Goal: Navigation & Orientation: Understand site structure

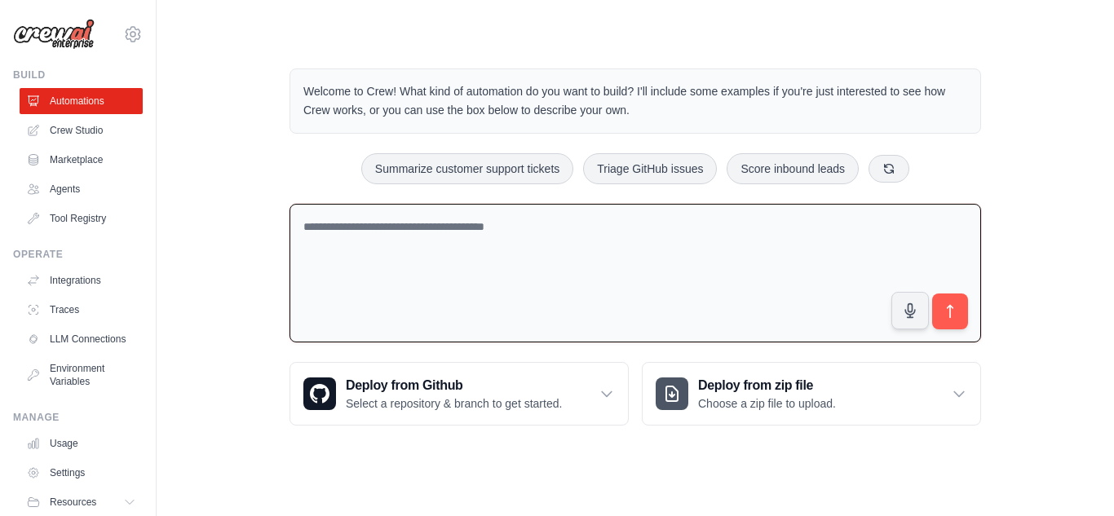
click at [697, 259] on textarea at bounding box center [636, 273] width 692 height 139
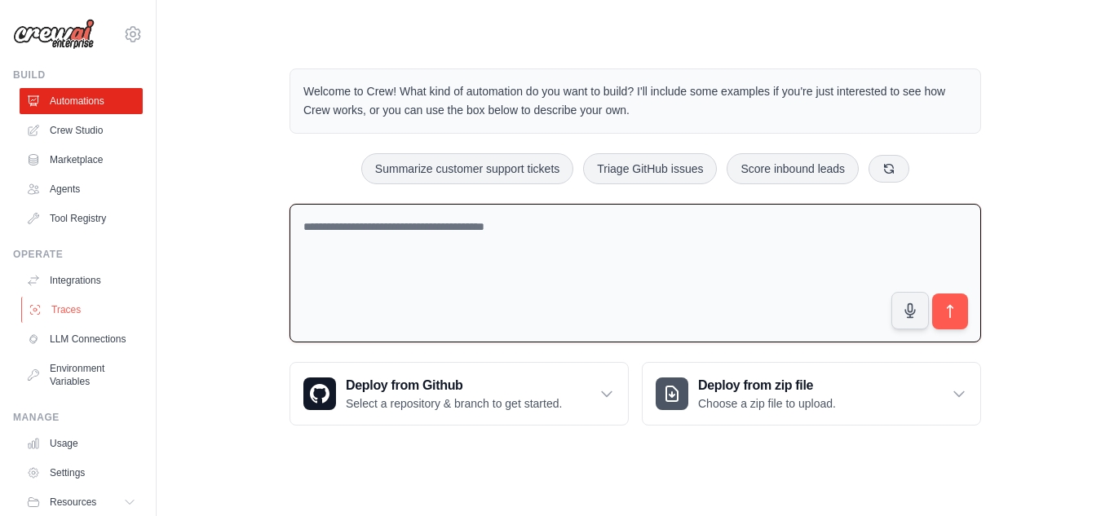
click at [88, 312] on link "Traces" at bounding box center [82, 310] width 123 height 26
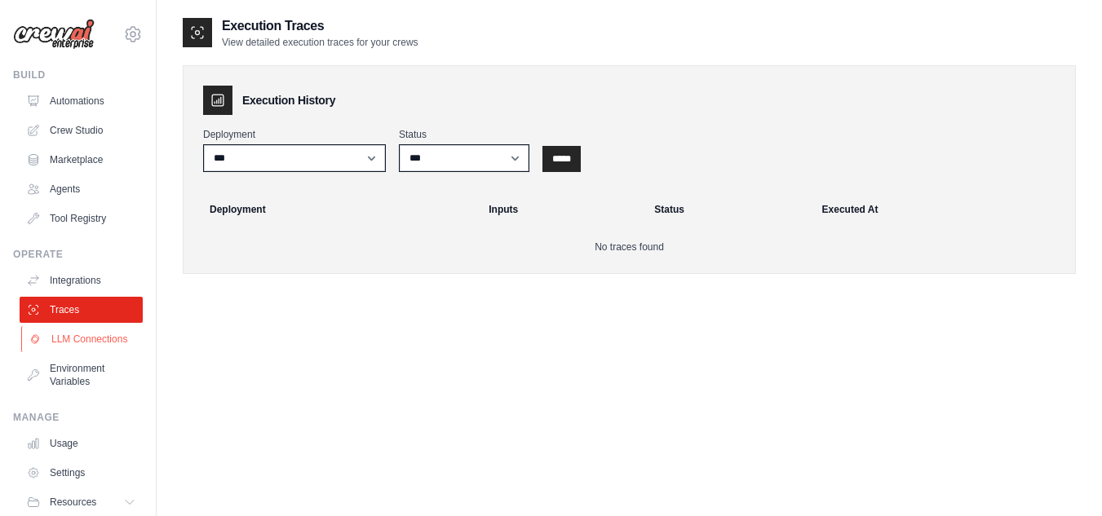
click at [86, 348] on link "LLM Connections" at bounding box center [82, 339] width 123 height 26
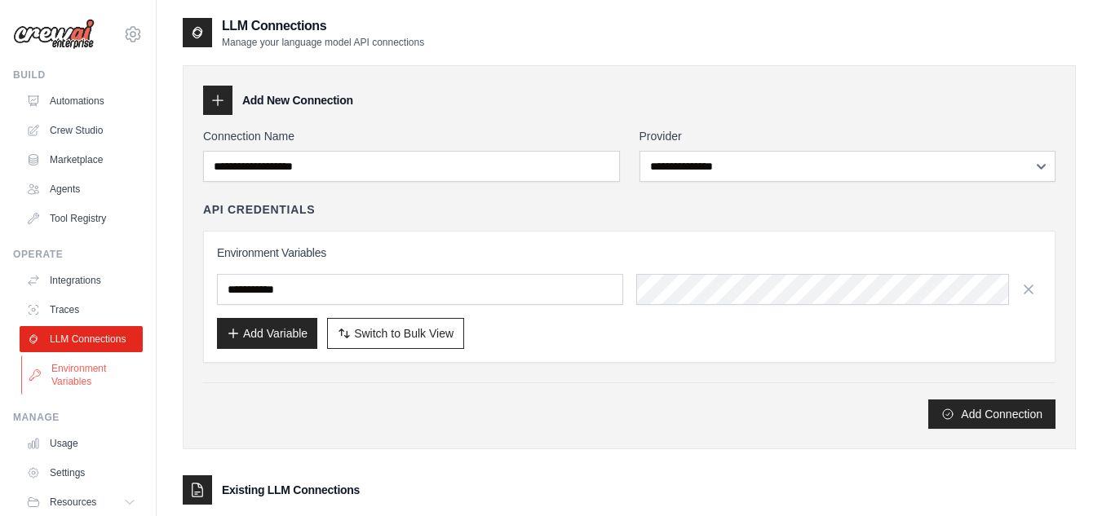
click at [85, 387] on link "Environment Variables" at bounding box center [82, 375] width 123 height 39
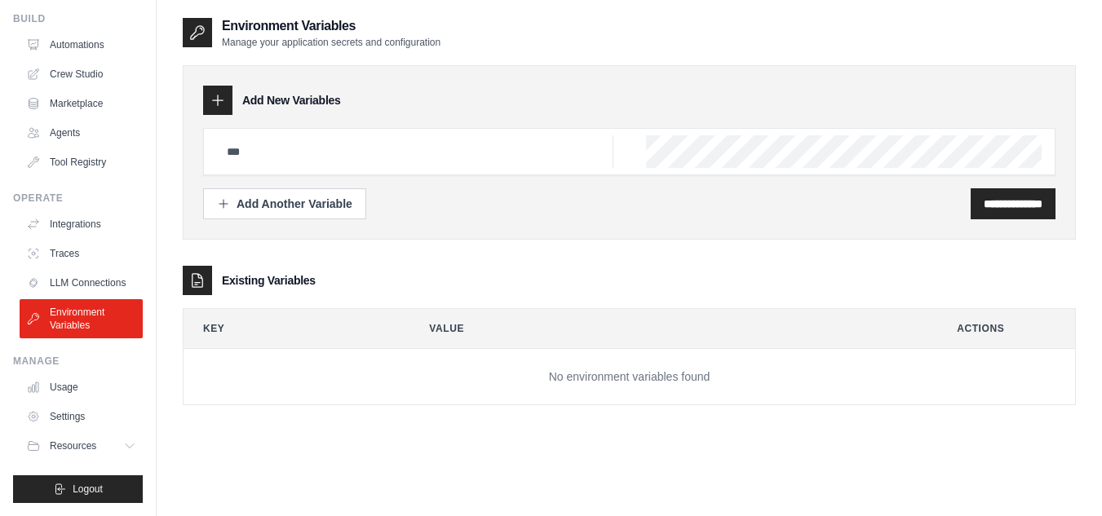
scroll to position [69, 0]
click at [85, 387] on link "Usage" at bounding box center [81, 387] width 123 height 26
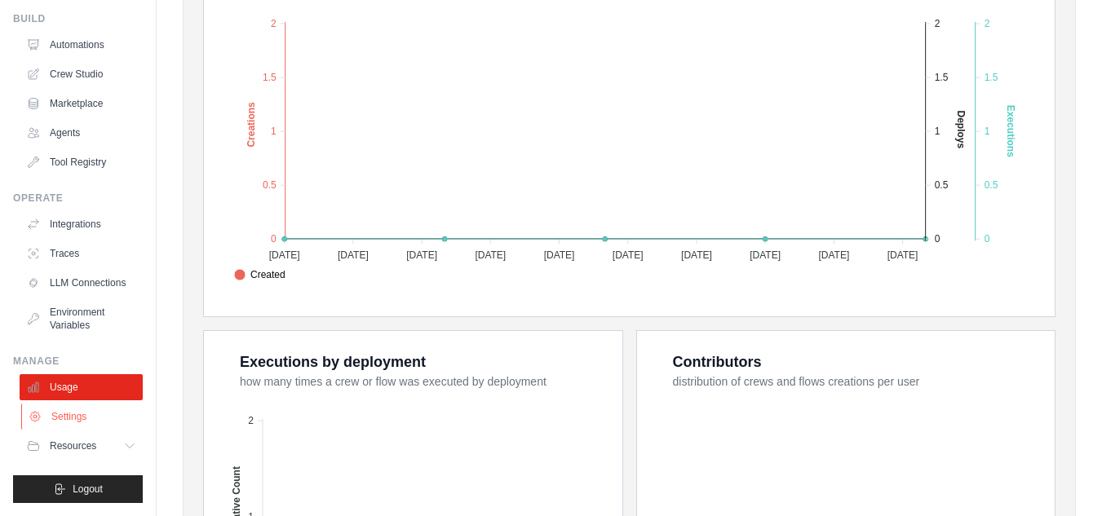
scroll to position [384, 0]
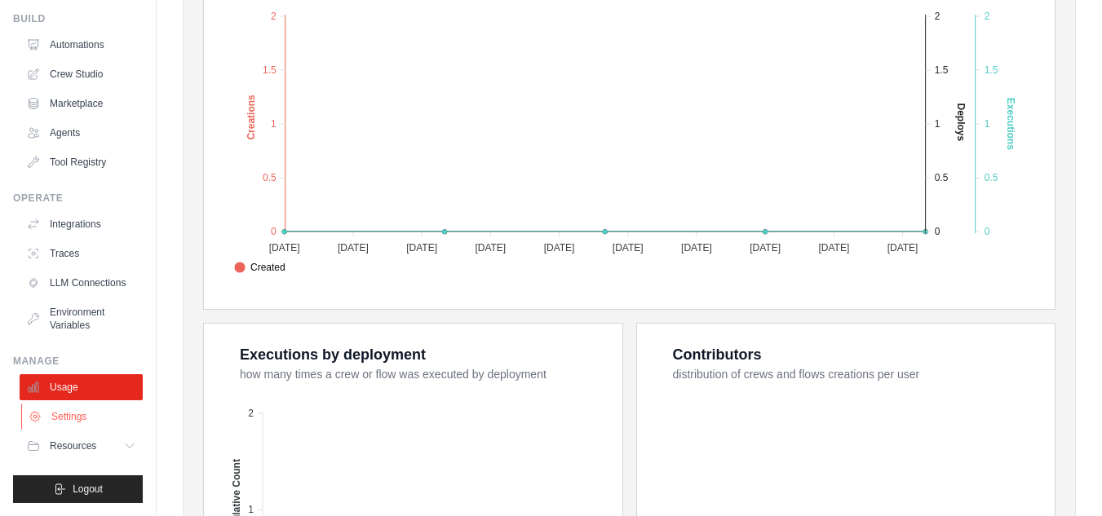
drag, startPoint x: 81, startPoint y: 431, endPoint x: 80, endPoint y: 418, distance: 12.3
click at [80, 418] on ul "Usage Settings Resources Documentation Blog" at bounding box center [81, 416] width 123 height 85
click at [80, 418] on link "Settings" at bounding box center [82, 417] width 123 height 26
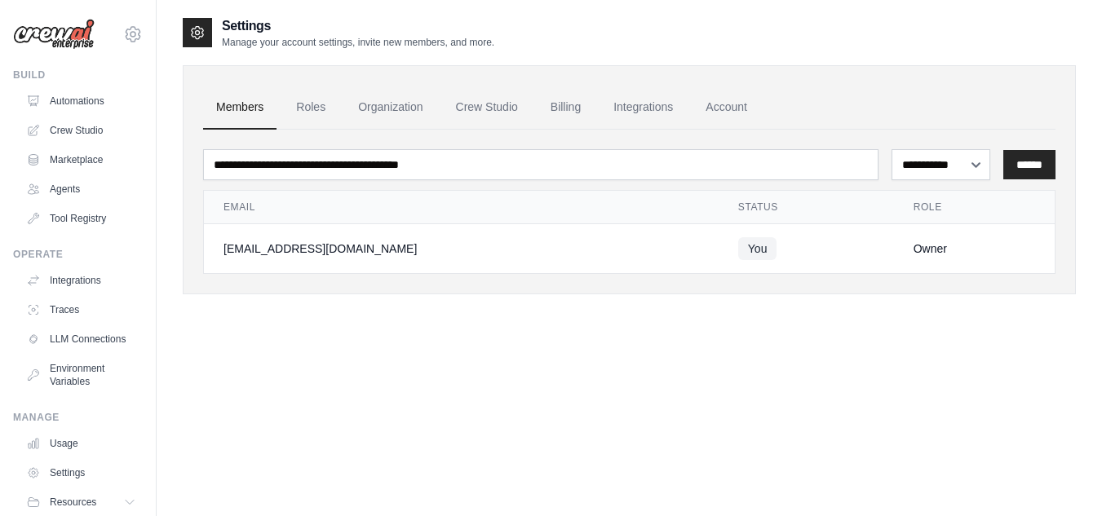
click at [80, 418] on ul "Build Automations Crew Studio Marketplace Agents" at bounding box center [78, 314] width 130 height 491
click at [79, 395] on link "Environment Variables" at bounding box center [82, 375] width 123 height 39
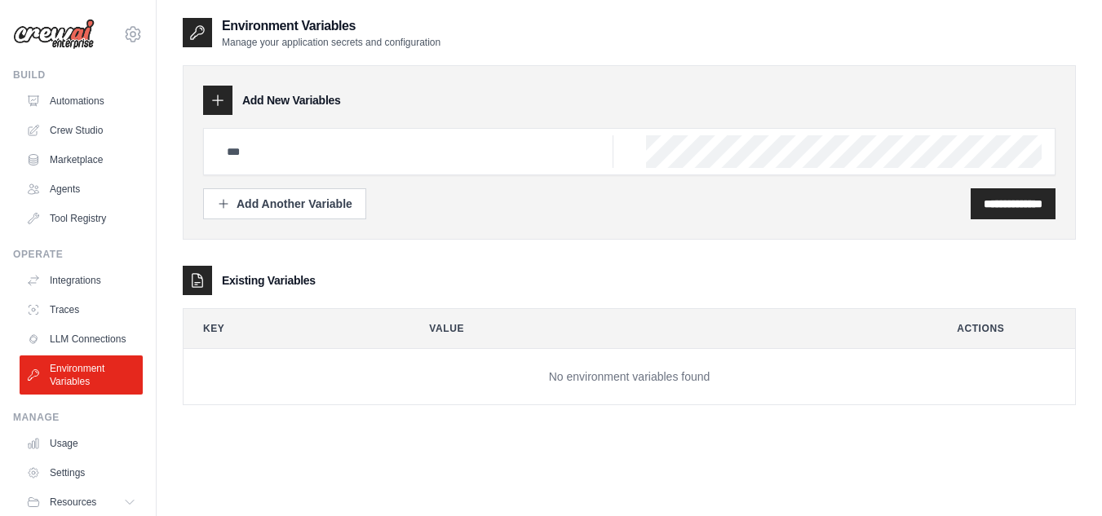
click at [88, 352] on link "LLM Connections" at bounding box center [81, 339] width 123 height 26
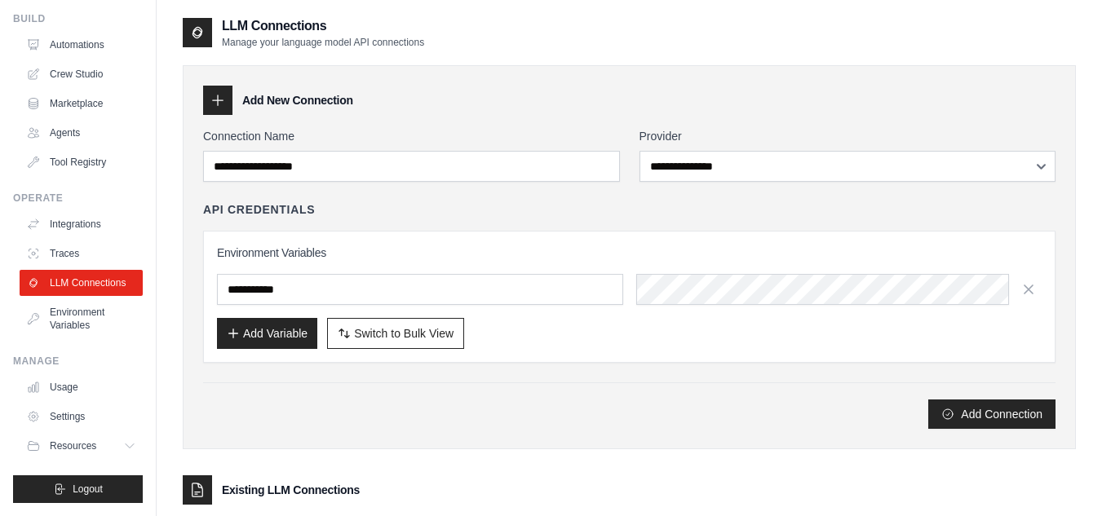
scroll to position [122, 0]
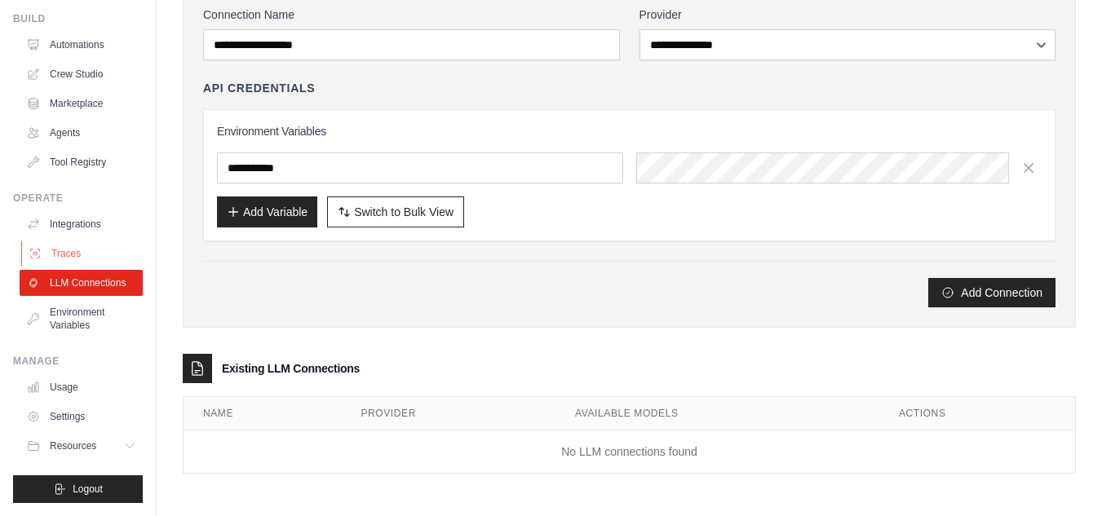
click at [102, 246] on link "Traces" at bounding box center [82, 254] width 123 height 26
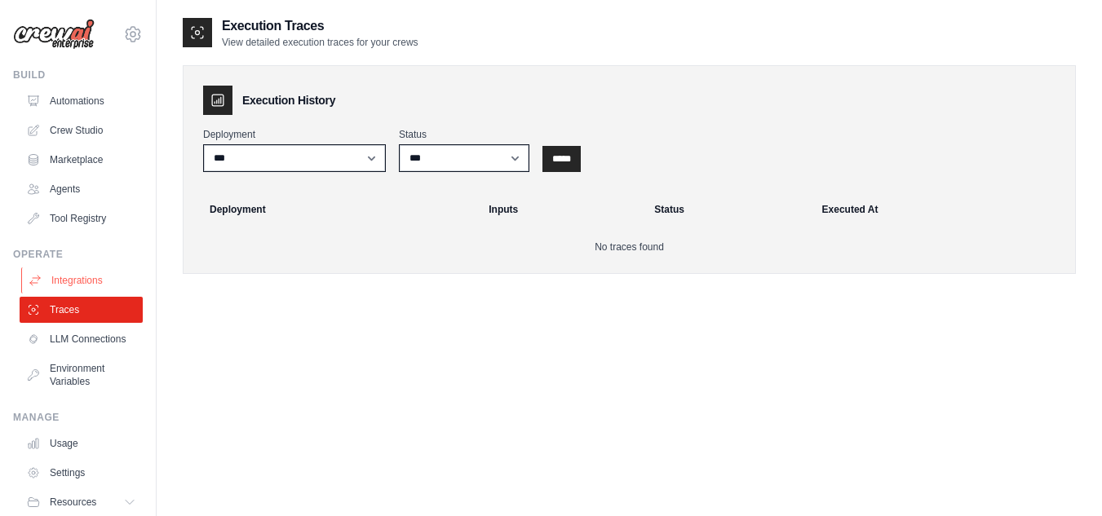
drag, startPoint x: 102, startPoint y: 243, endPoint x: 94, endPoint y: 281, distance: 38.4
click at [94, 281] on ul "Build Automations Crew Studio Marketplace Agents" at bounding box center [78, 314] width 130 height 491
click at [94, 281] on link "Integrations" at bounding box center [82, 281] width 123 height 26
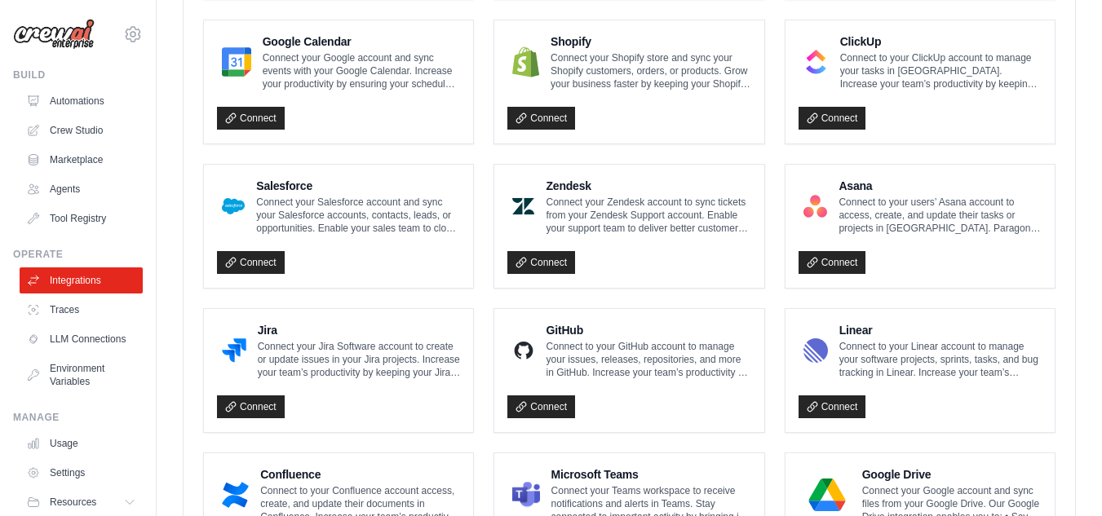
scroll to position [757, 0]
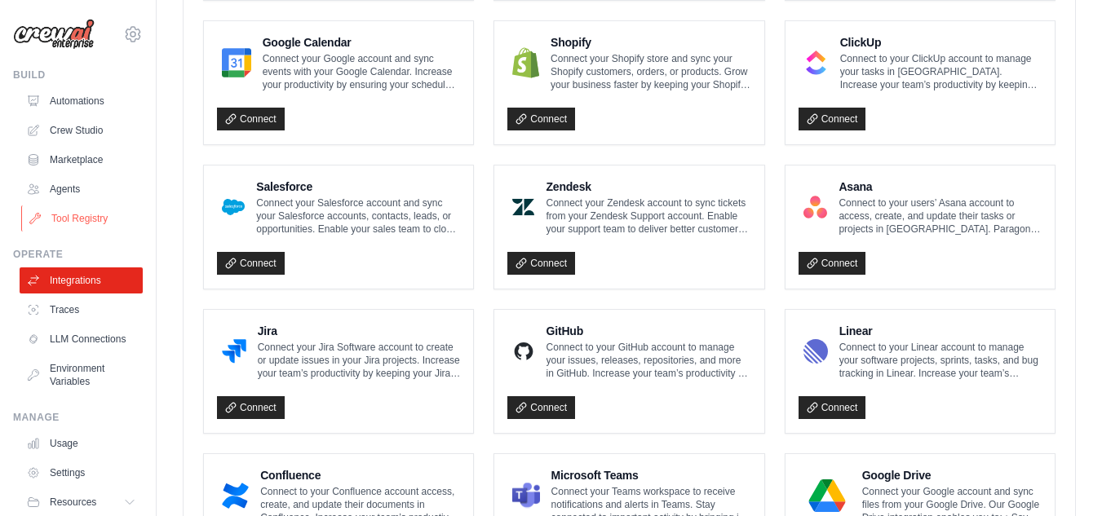
click at [53, 211] on link "Tool Registry" at bounding box center [82, 219] width 123 height 26
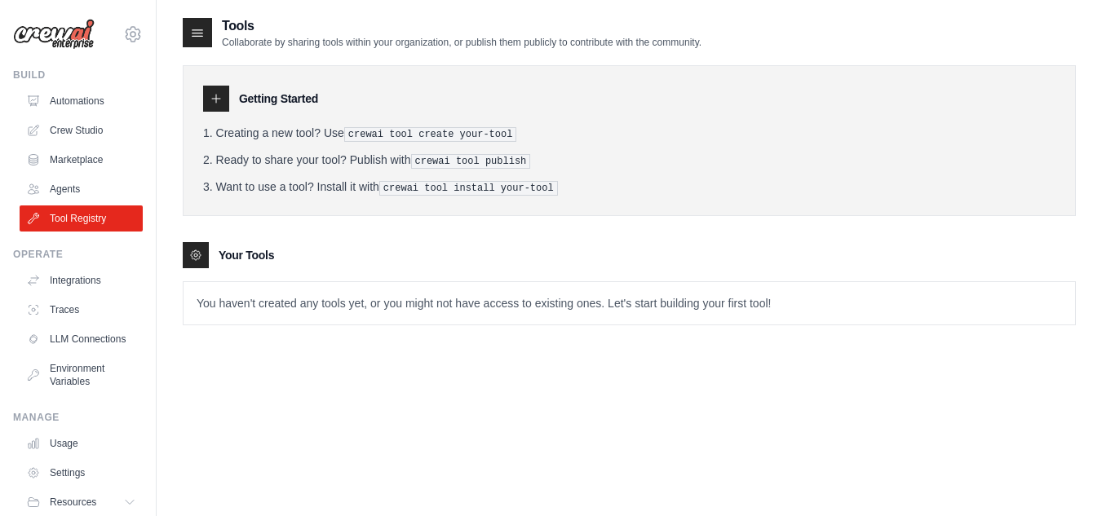
click at [361, 128] on pre "crewai tool create your-tool" at bounding box center [430, 134] width 173 height 15
click at [431, 166] on pre "crewai tool publish" at bounding box center [471, 161] width 120 height 15
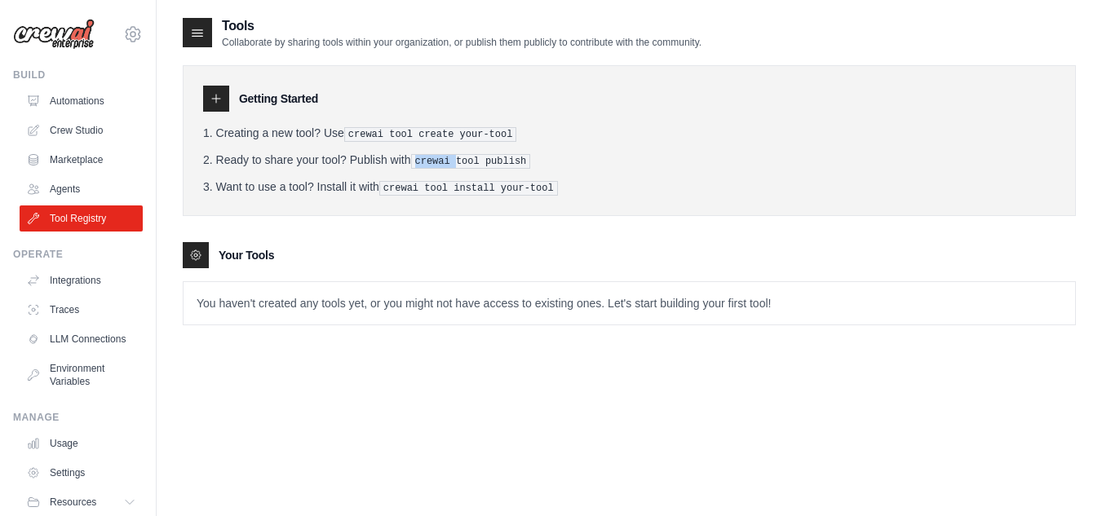
click at [431, 166] on pre "crewai tool publish" at bounding box center [471, 161] width 120 height 15
click at [454, 202] on div "Getting Started Creating a new tool? Use crewai tool create your-tool Ready to …" at bounding box center [629, 140] width 893 height 151
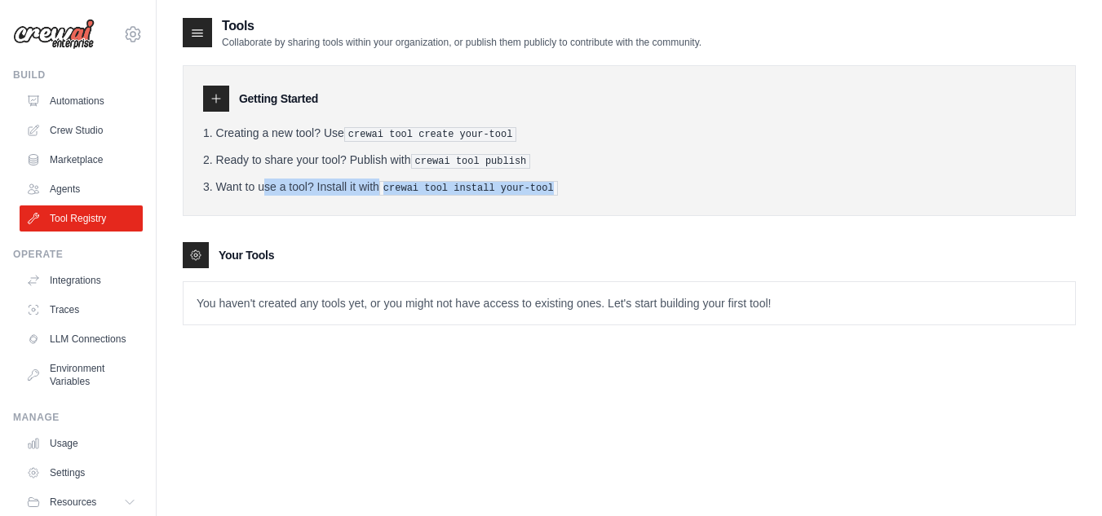
click at [458, 202] on div "Getting Started Creating a new tool? Use crewai tool create your-tool Ready to …" at bounding box center [629, 140] width 893 height 151
click at [457, 135] on pre "crewai tool create your-tool" at bounding box center [430, 134] width 173 height 15
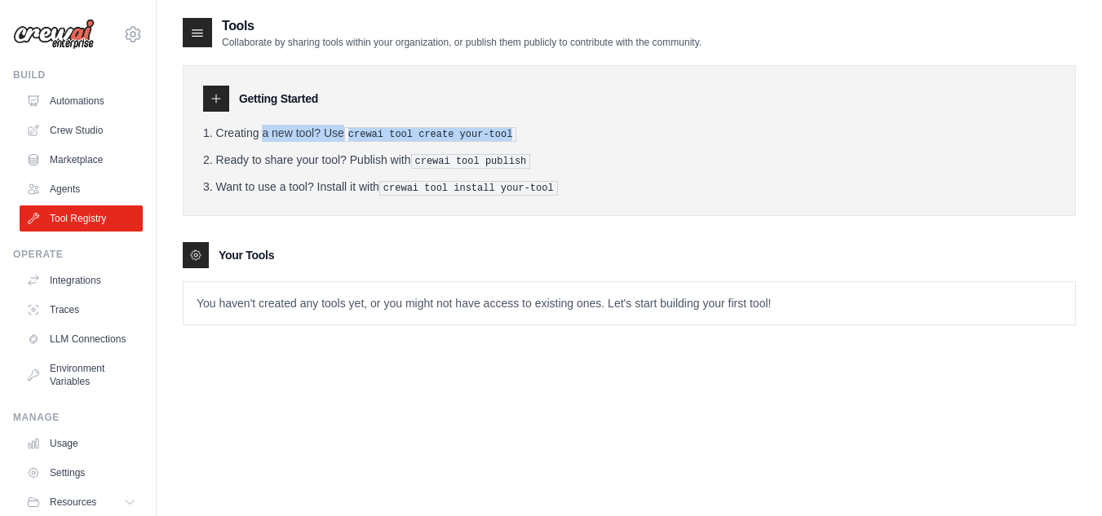
click at [457, 135] on pre "crewai tool create your-tool" at bounding box center [430, 134] width 173 height 15
click at [414, 125] on li "Creating a new tool? Use crewai tool create your-tool" at bounding box center [629, 133] width 852 height 17
click at [387, 127] on pre "crewai tool create your-tool" at bounding box center [430, 134] width 173 height 15
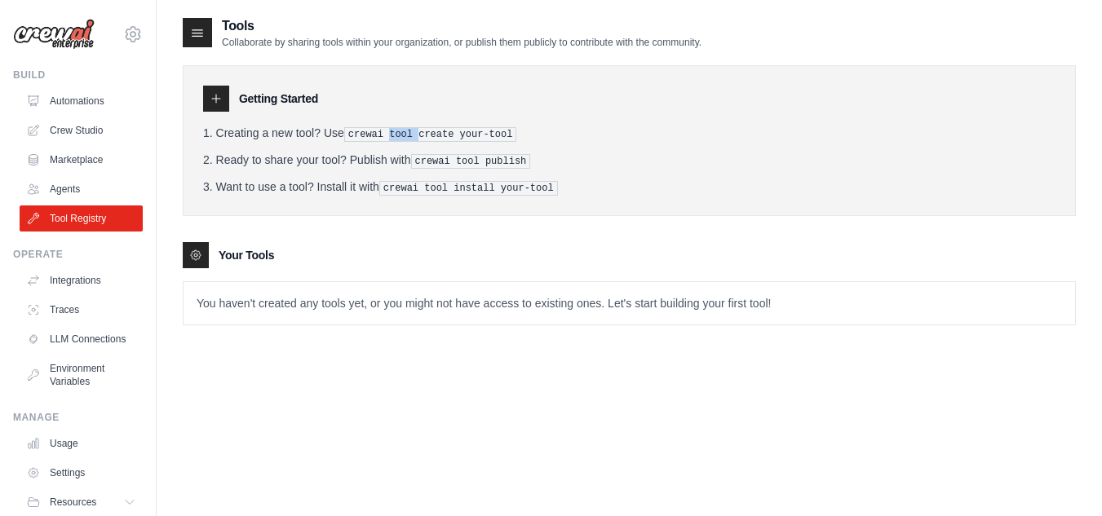
click at [387, 127] on pre "crewai tool create your-tool" at bounding box center [430, 134] width 173 height 15
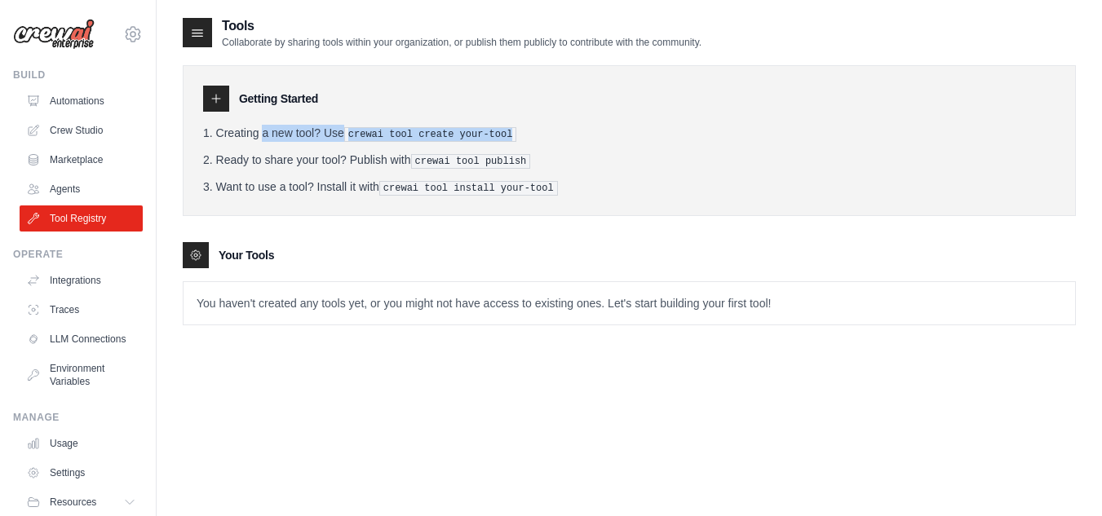
click at [387, 127] on pre "crewai tool create your-tool" at bounding box center [430, 134] width 173 height 15
click at [98, 200] on link "Agents" at bounding box center [82, 189] width 123 height 26
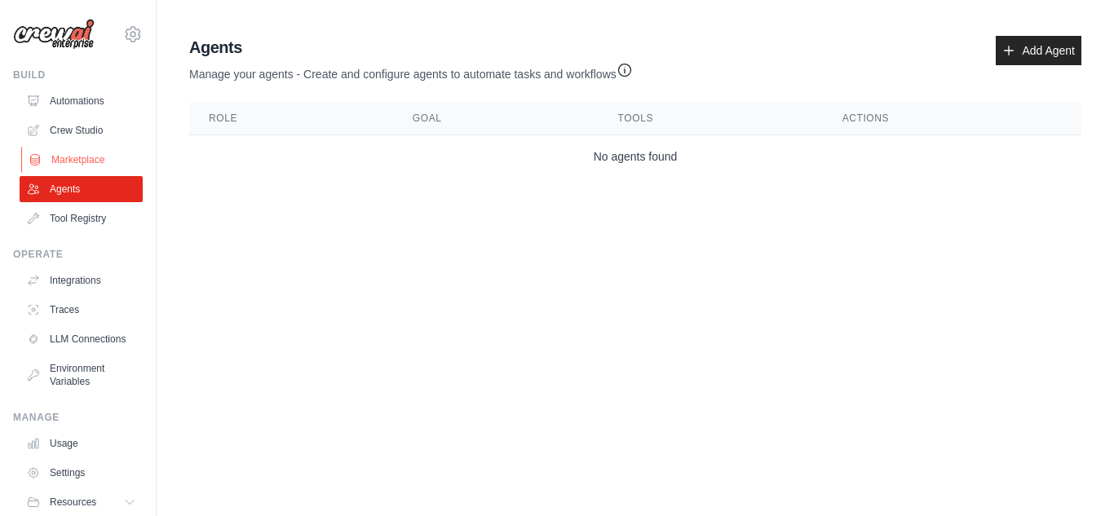
click at [100, 155] on link "Marketplace" at bounding box center [82, 160] width 123 height 26
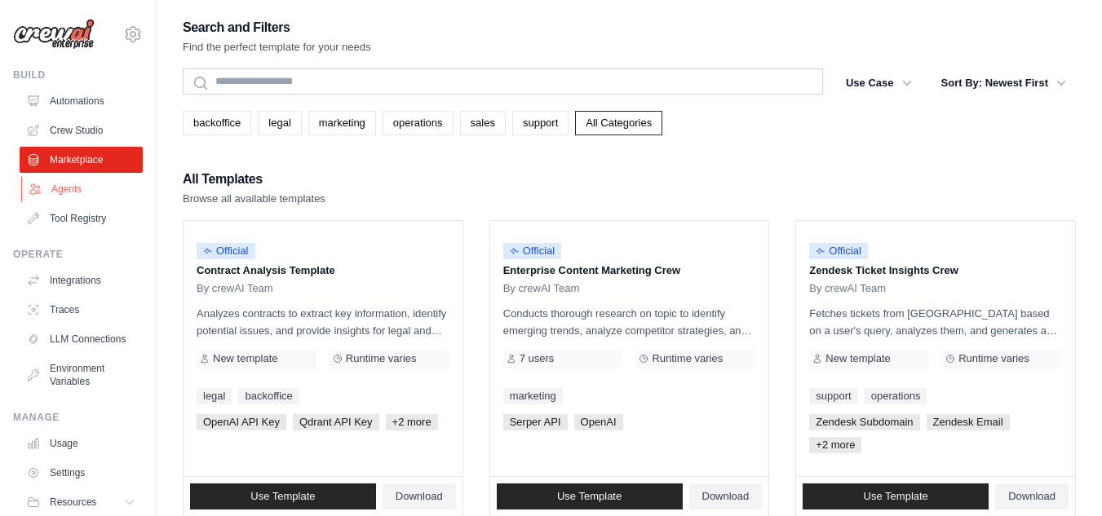
click at [96, 192] on link "Agents" at bounding box center [82, 189] width 123 height 26
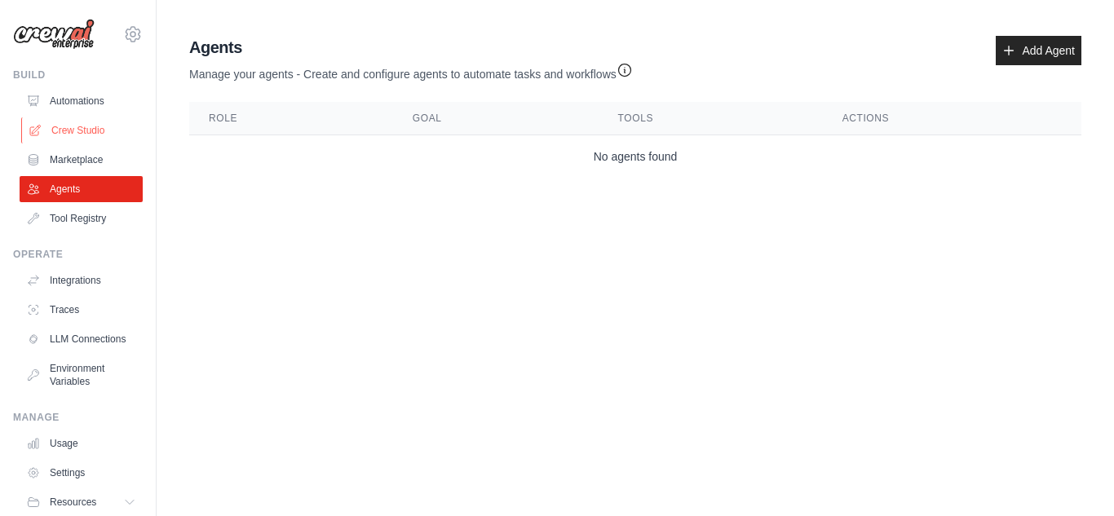
click at [99, 138] on link "Crew Studio" at bounding box center [82, 130] width 123 height 26
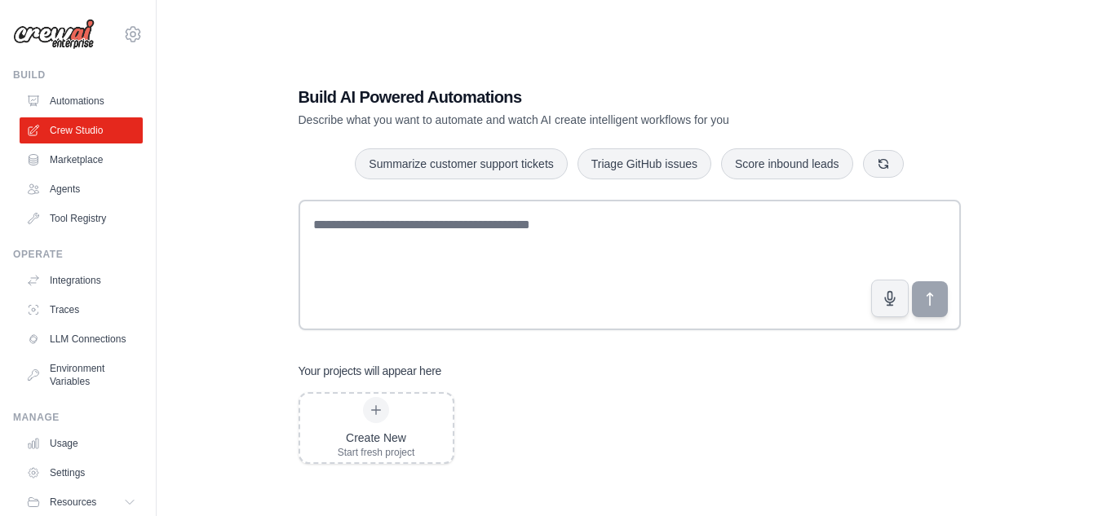
click at [105, 69] on div "Build" at bounding box center [78, 75] width 130 height 13
click at [100, 85] on div "Build Automations Crew Studio Marketplace Agents" at bounding box center [78, 150] width 130 height 163
click at [98, 91] on link "Automations" at bounding box center [82, 101] width 123 height 26
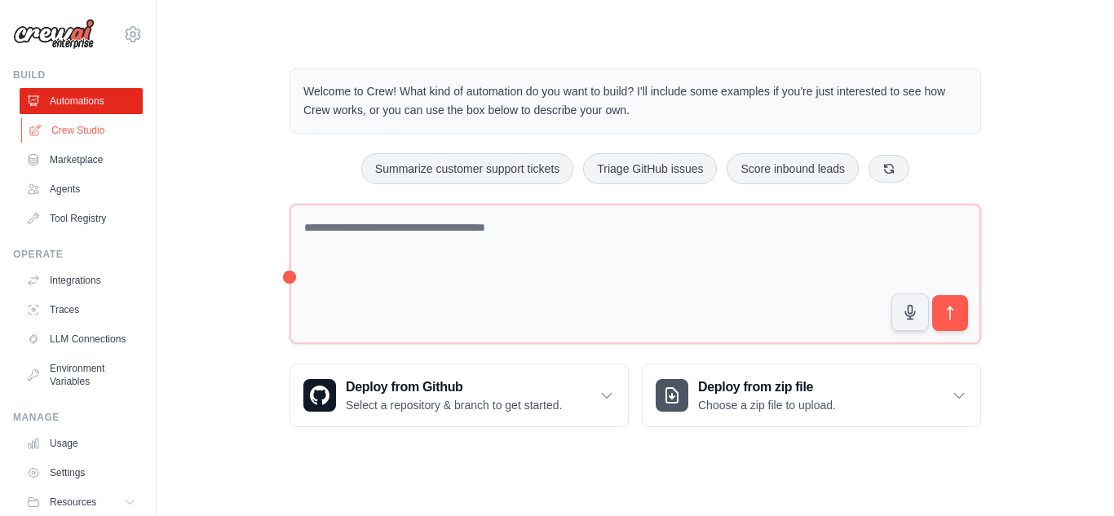
drag, startPoint x: 67, startPoint y: 146, endPoint x: 93, endPoint y: 139, distance: 26.9
click at [93, 139] on ul "Automations Crew Studio Marketplace Agents Tool Registry" at bounding box center [81, 160] width 123 height 144
click at [93, 139] on link "Crew Studio" at bounding box center [82, 130] width 123 height 26
